Goal: Check status: Check status

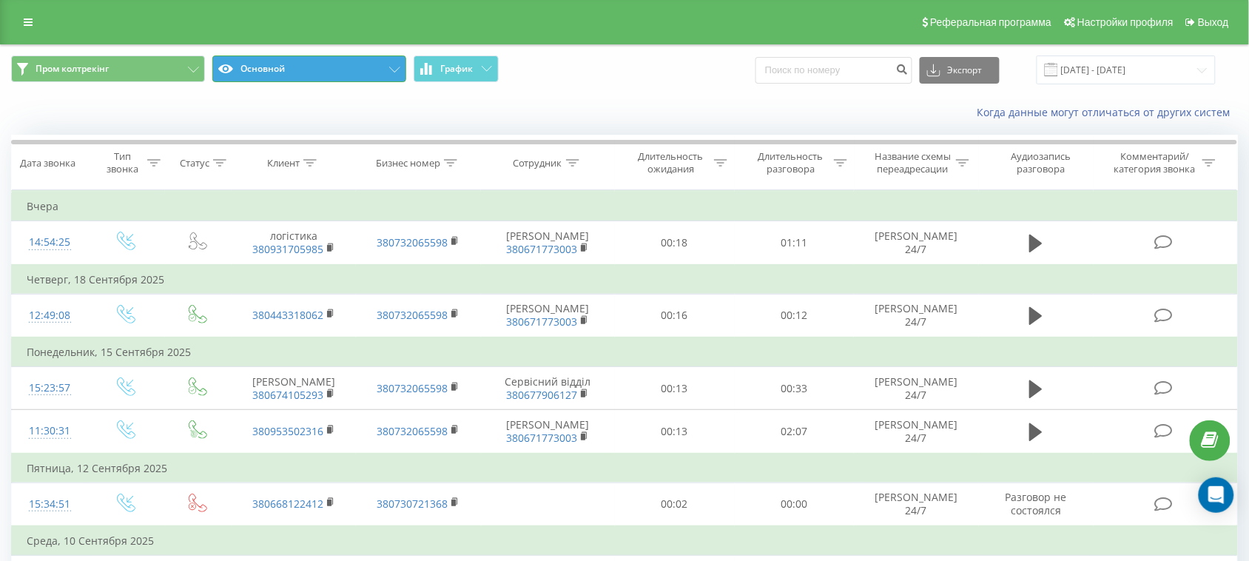
click at [283, 67] on button "Основной" at bounding box center [309, 68] width 194 height 27
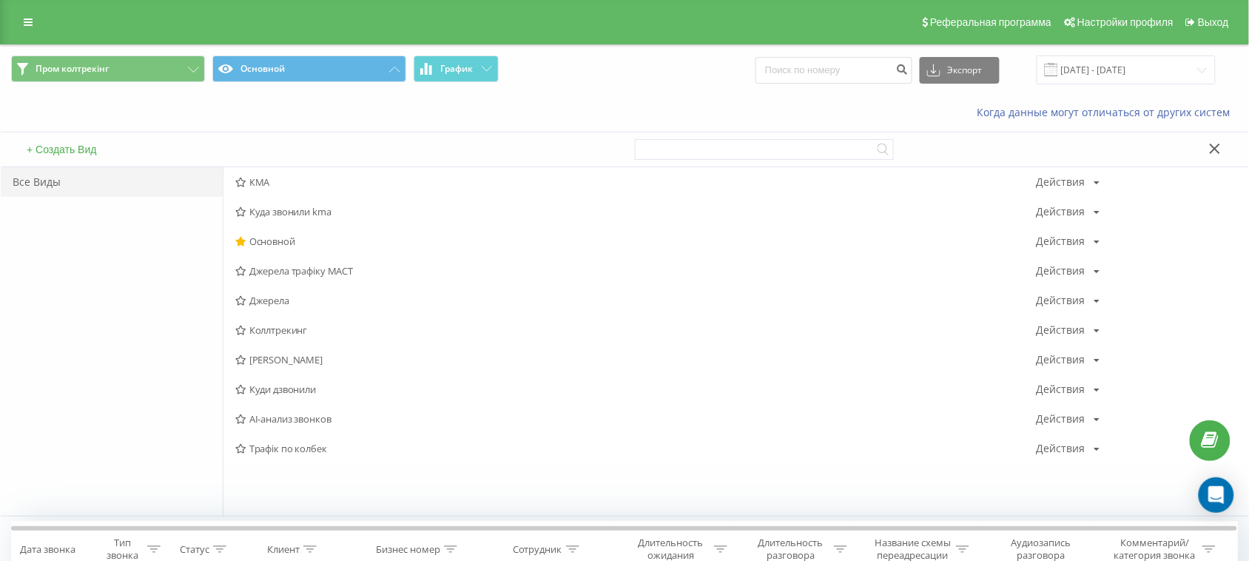
click at [297, 448] on span "Трафік по колбек" at bounding box center [635, 448] width 800 height 10
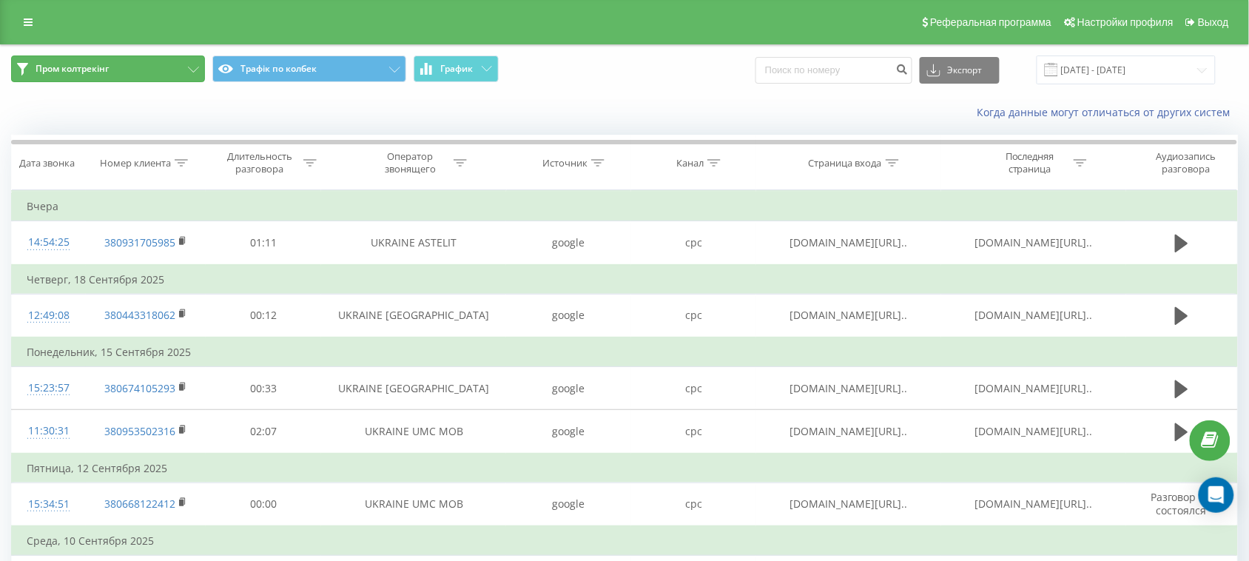
click at [178, 64] on button "Пром колтрекінг" at bounding box center [108, 68] width 194 height 27
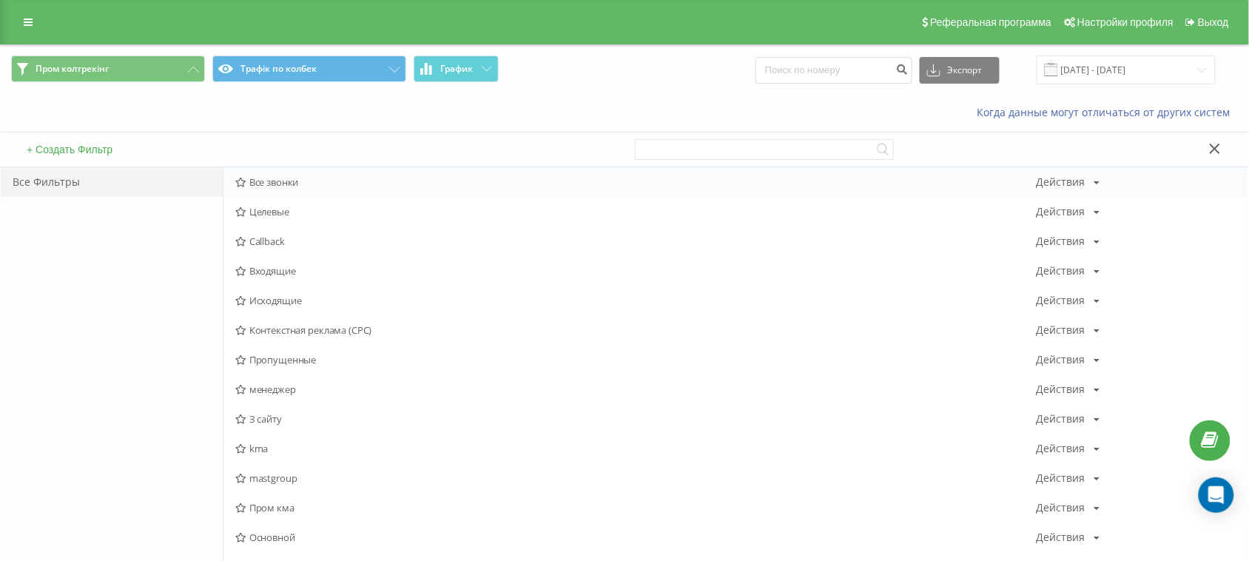
click at [292, 183] on span "Все звонки" at bounding box center [635, 182] width 800 height 10
